Goal: Find specific page/section: Find specific page/section

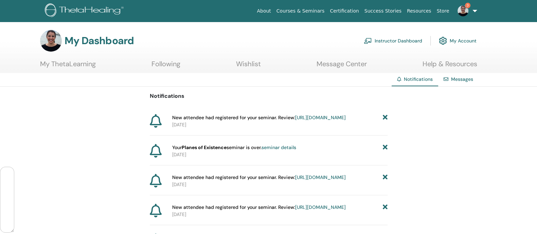
scroll to position [40106, 0]
click at [390, 38] on link "Instructor Dashboard" at bounding box center [393, 40] width 58 height 15
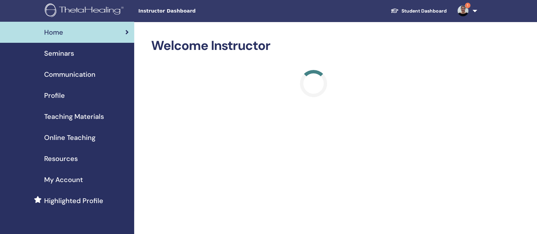
scroll to position [40106, 0]
click at [64, 55] on span "Seminars" at bounding box center [59, 53] width 30 height 10
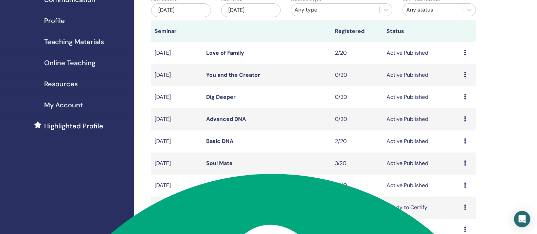
scroll to position [93, 0]
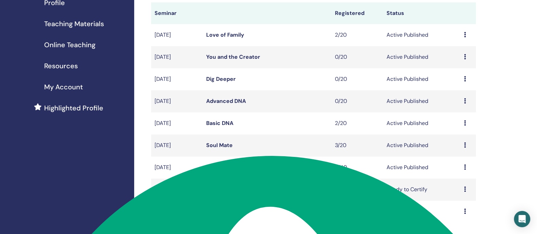
click at [466, 172] on div "Preview Edit Attendees Cancel" at bounding box center [468, 167] width 9 height 8
click at [455, 179] on link "Preview" at bounding box center [454, 179] width 19 height 7
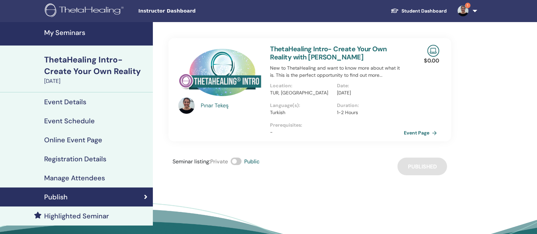
scroll to position [40106, 0]
click at [425, 132] on link "Event Page" at bounding box center [423, 133] width 36 height 10
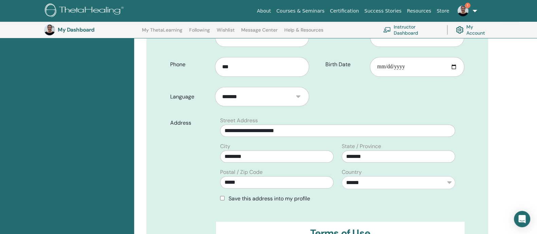
scroll to position [182, 0]
